Goal: Transaction & Acquisition: Purchase product/service

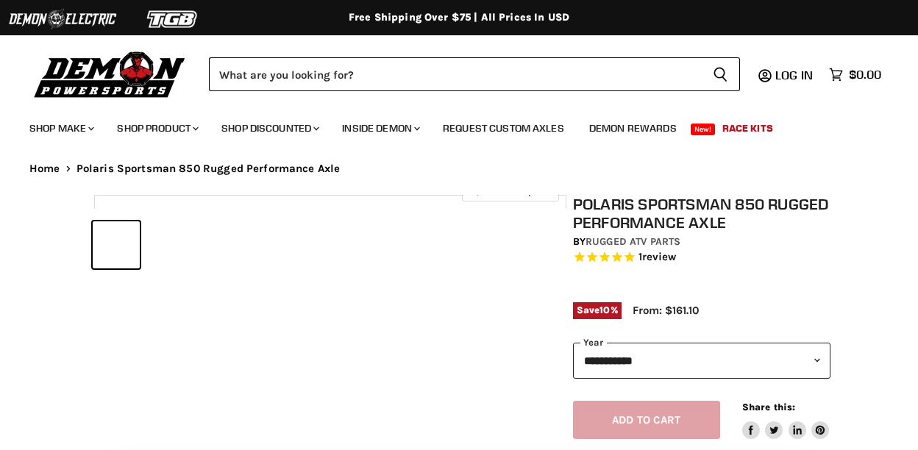
select select "******"
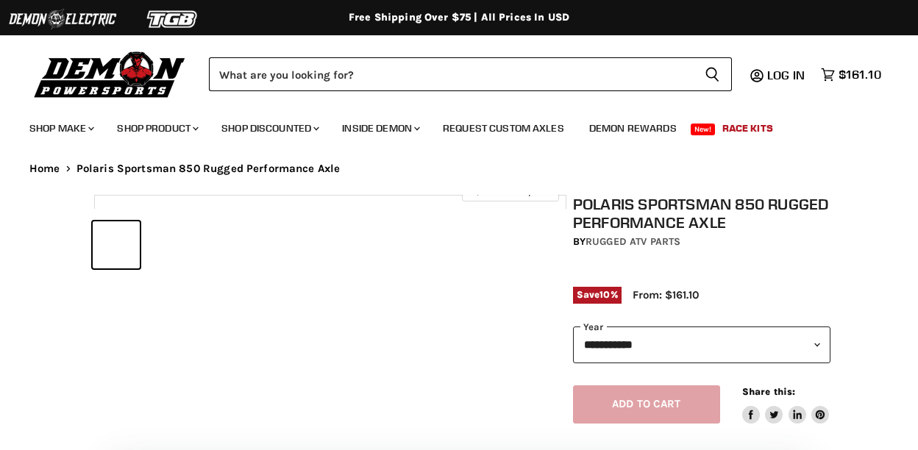
select select "******"
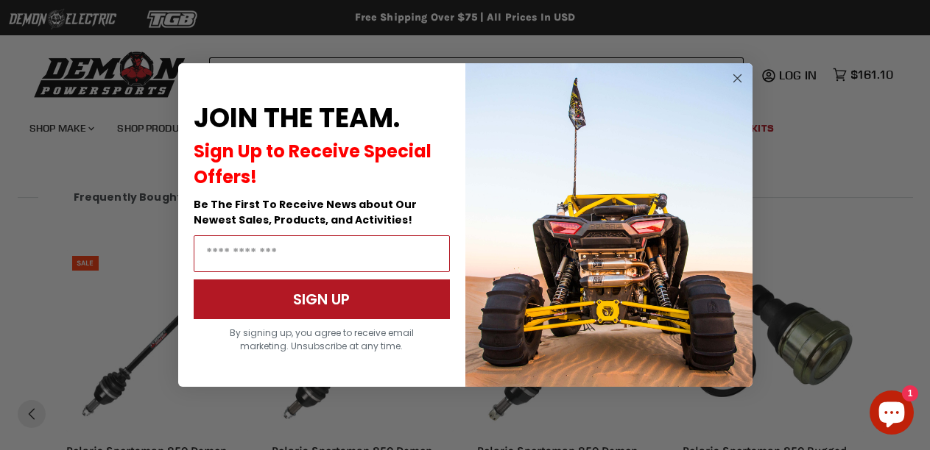
scroll to position [1351, 0]
